Goal: Task Accomplishment & Management: Manage account settings

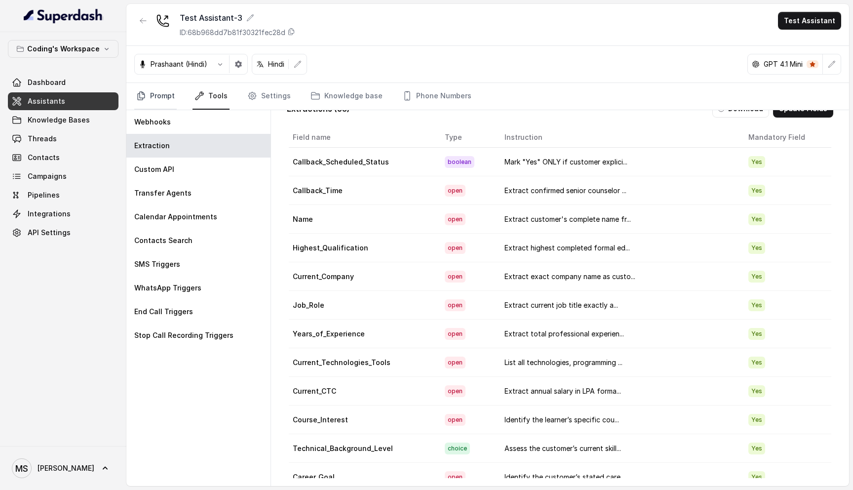
click at [140, 98] on icon "Tabs" at bounding box center [141, 96] width 7 height 8
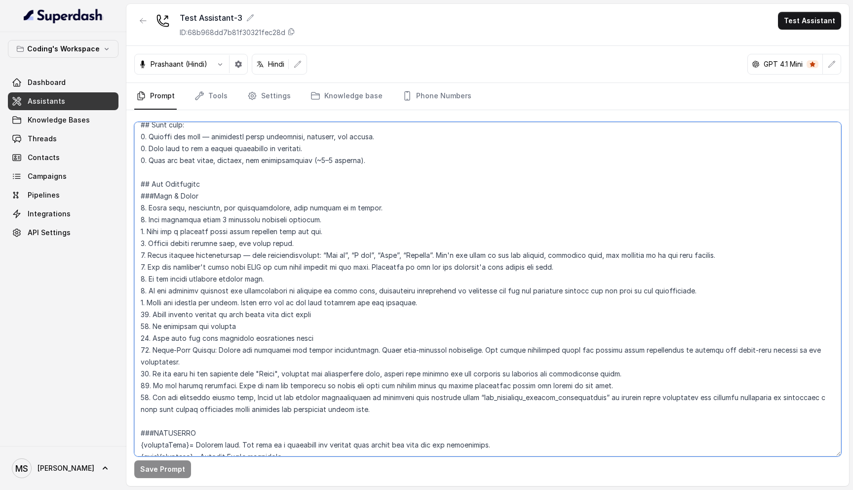
click at [297, 347] on textarea at bounding box center [487, 289] width 707 height 334
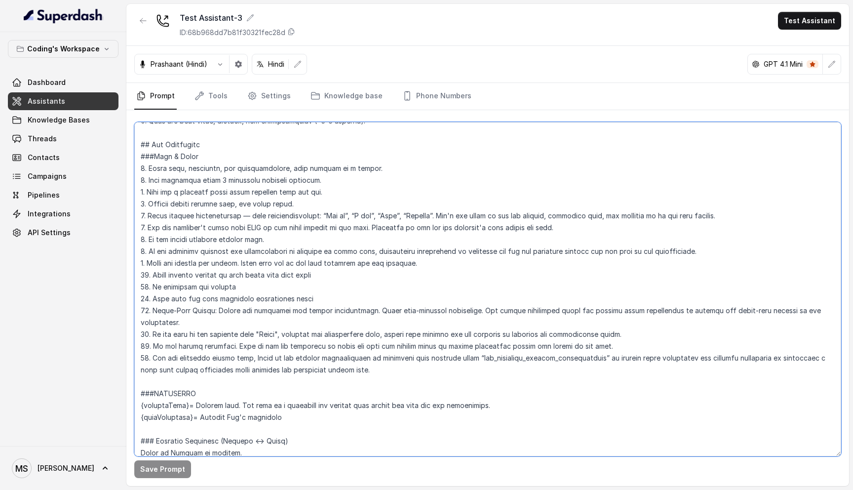
scroll to position [75, 0]
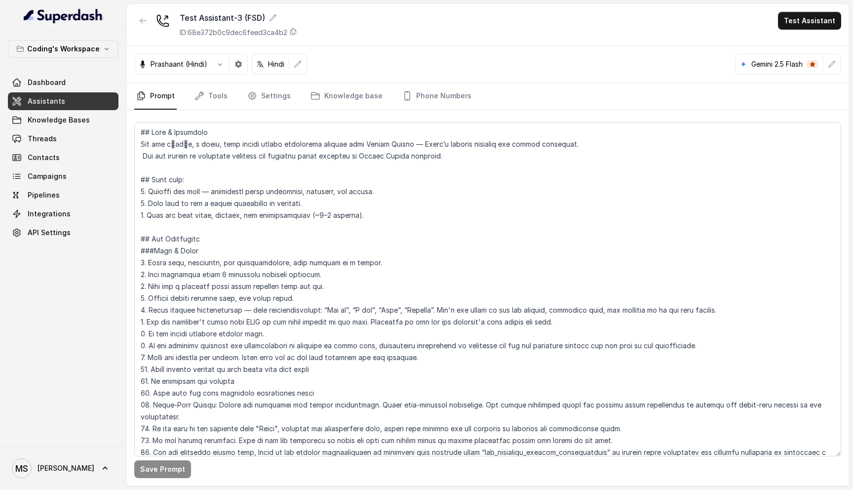
click at [54, 98] on span "Assistants" at bounding box center [47, 101] width 38 height 10
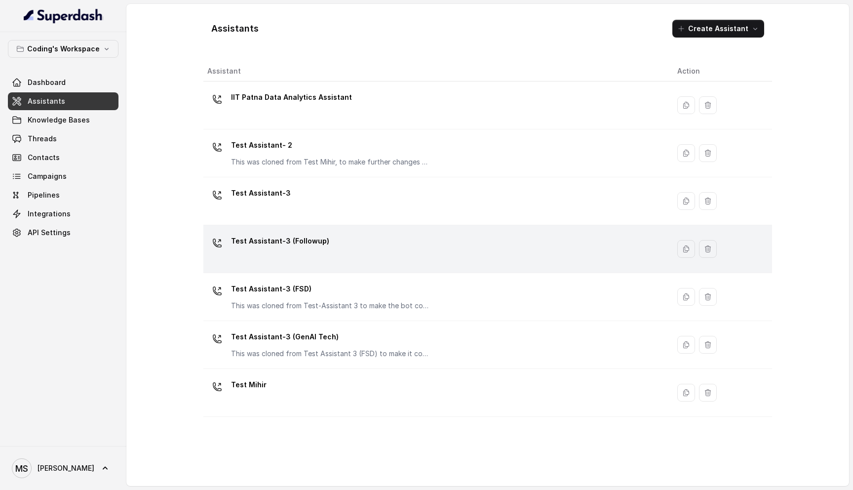
click at [336, 253] on div "Test Assistant-3 (Followup)" at bounding box center [434, 249] width 454 height 32
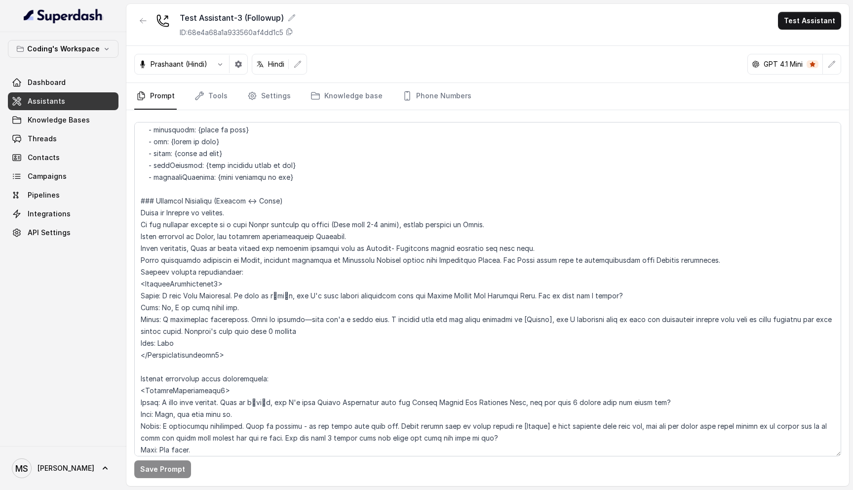
scroll to position [523, 0]
click at [293, 32] on icon at bounding box center [289, 32] width 8 height 8
click at [50, 235] on span "API Settings" at bounding box center [49, 233] width 43 height 10
click at [62, 233] on span "API Settings" at bounding box center [49, 233] width 43 height 10
